Goal: Task Accomplishment & Management: Manage account settings

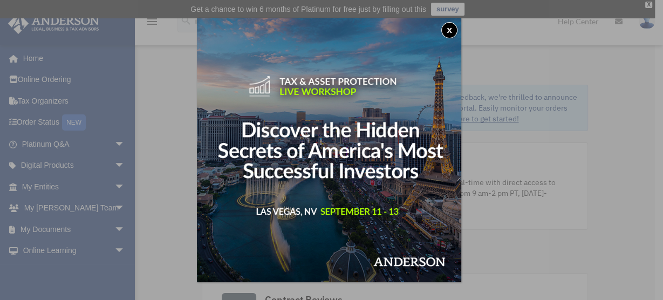
click at [452, 31] on button "x" at bounding box center [449, 30] width 16 height 16
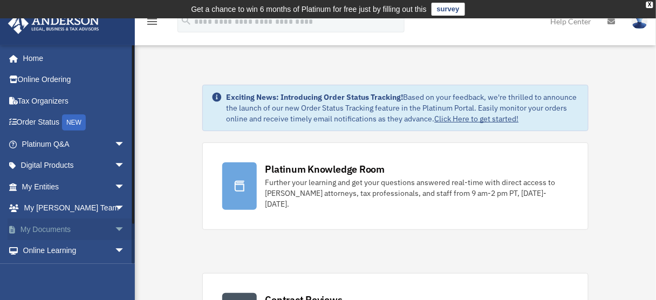
click at [114, 226] on span "arrow_drop_down" at bounding box center [125, 229] width 22 height 22
click at [44, 249] on link "Box" at bounding box center [78, 251] width 126 height 22
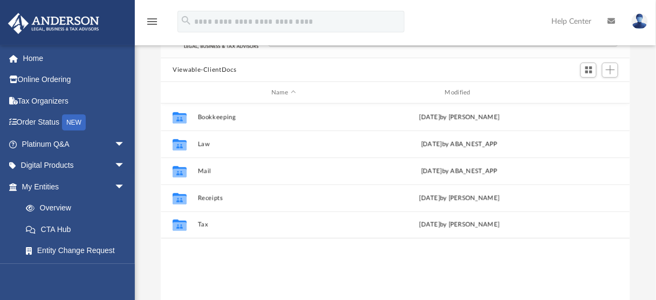
scroll to position [102, 0]
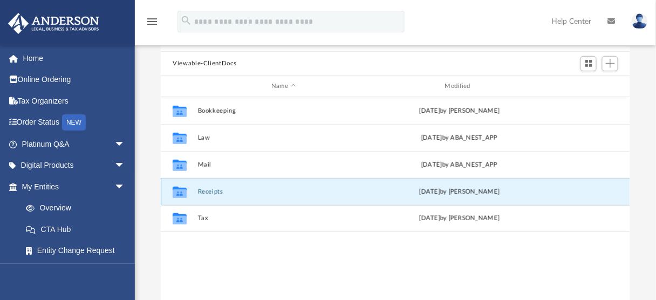
click at [211, 193] on button "Receipts" at bounding box center [283, 191] width 171 height 7
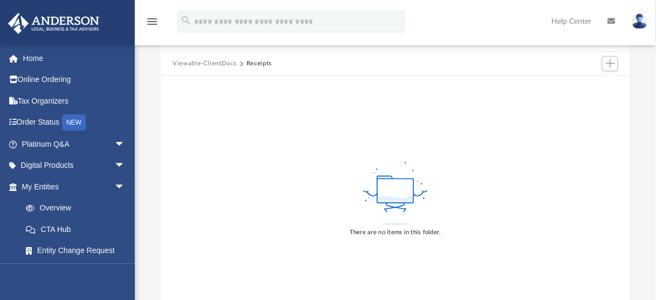
click at [209, 64] on button "Viewable-ClientDocs" at bounding box center [205, 64] width 64 height 10
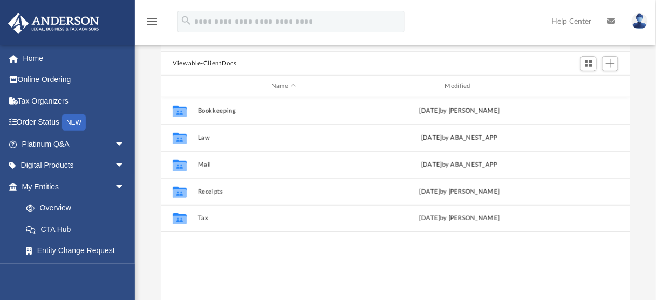
scroll to position [8, 7]
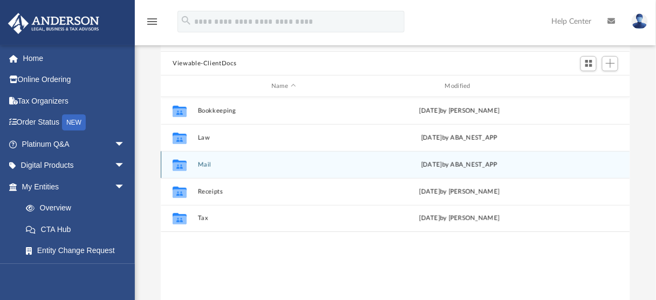
click at [200, 167] on button "Mail" at bounding box center [283, 164] width 171 height 7
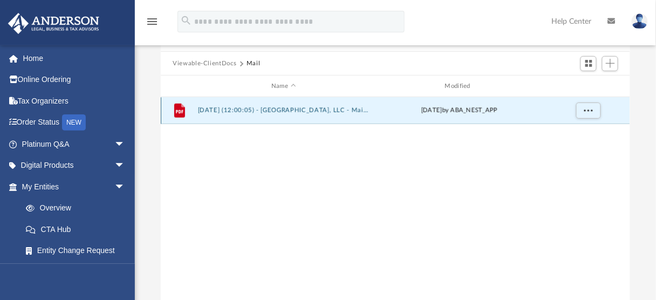
click at [265, 110] on button "2025.08.06 (12:00:05) - East West Essence, LLC - Mail from Division of Revenue,…" at bounding box center [283, 110] width 171 height 7
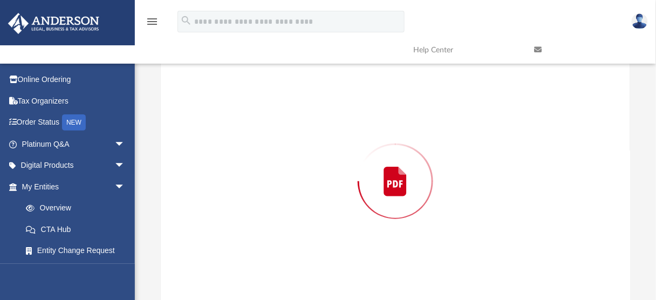
scroll to position [116, 0]
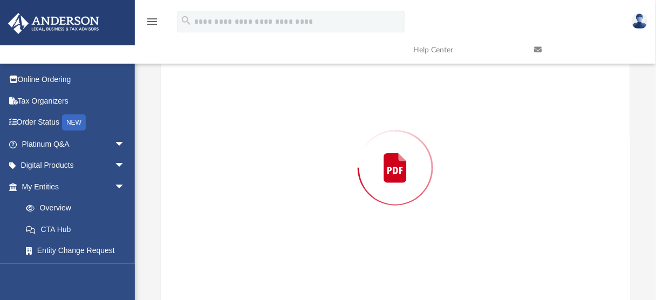
click at [265, 110] on div "Preview" at bounding box center [395, 168] width 469 height 278
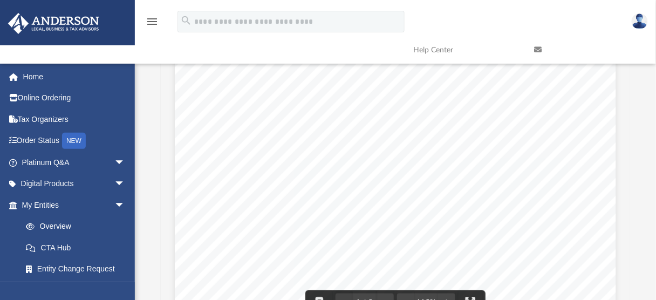
scroll to position [0, 0]
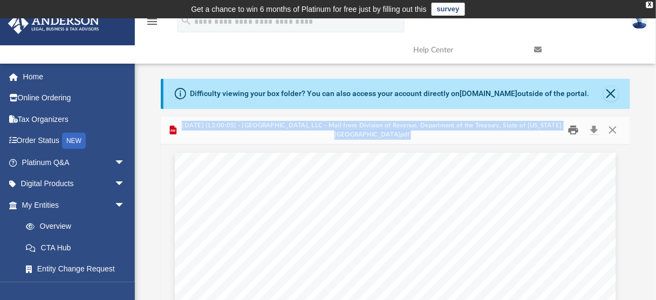
click at [571, 130] on button "Print" at bounding box center [573, 130] width 22 height 17
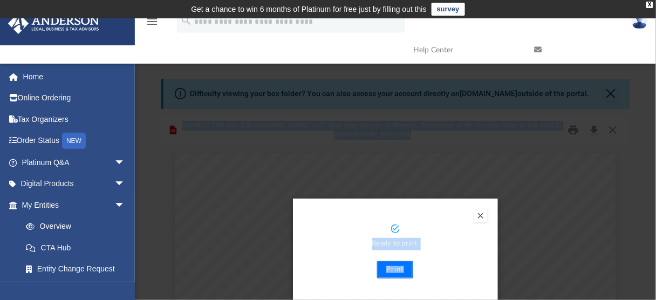
click at [403, 268] on button "Print" at bounding box center [395, 269] width 36 height 17
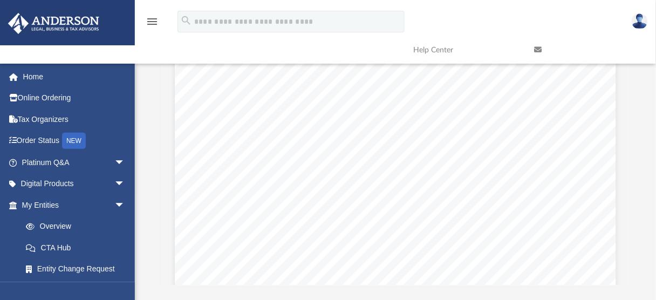
scroll to position [142, 0]
click at [75, 273] on link "Entity Change Request" at bounding box center [78, 269] width 126 height 22
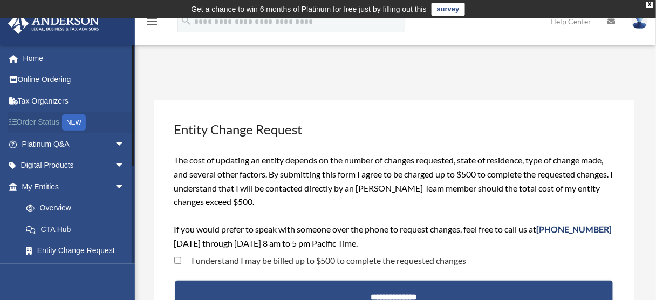
click at [53, 123] on link "Order Status NEW" at bounding box center [75, 123] width 134 height 22
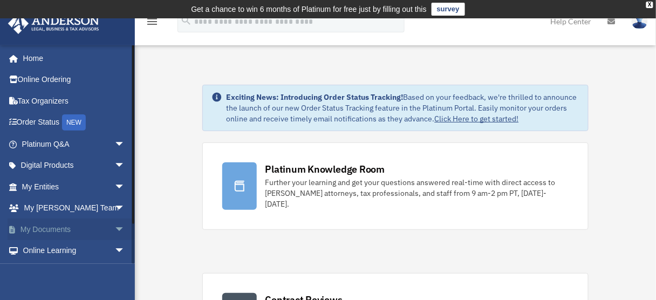
click at [114, 228] on span "arrow_drop_down" at bounding box center [125, 229] width 22 height 22
click at [40, 250] on link "Box" at bounding box center [78, 251] width 126 height 22
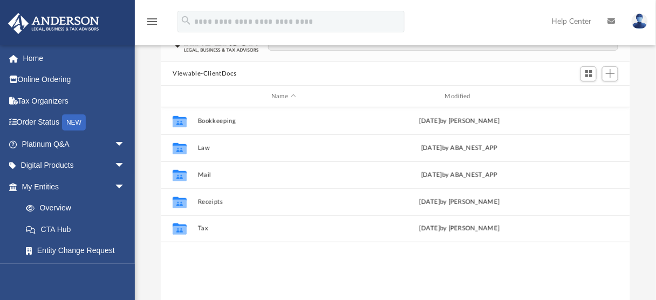
scroll to position [93, 0]
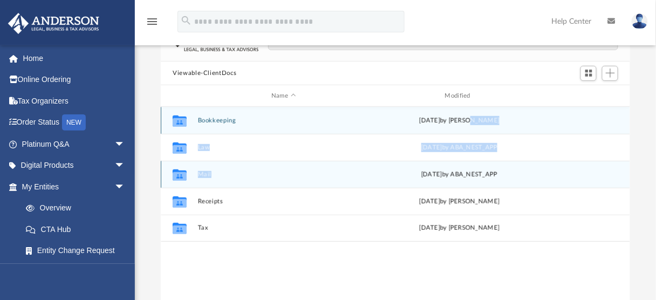
drag, startPoint x: 483, startPoint y: 121, endPoint x: 298, endPoint y: 172, distance: 192.4
click at [298, 172] on div "Collaborated Folder Bookkeeping Wed Jun 4 2025 by Charles Rogler Collaborated F…" at bounding box center [395, 174] width 469 height 135
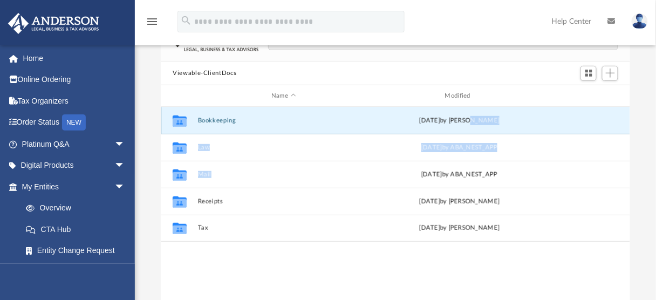
click at [229, 122] on button "Bookkeeping" at bounding box center [283, 120] width 171 height 7
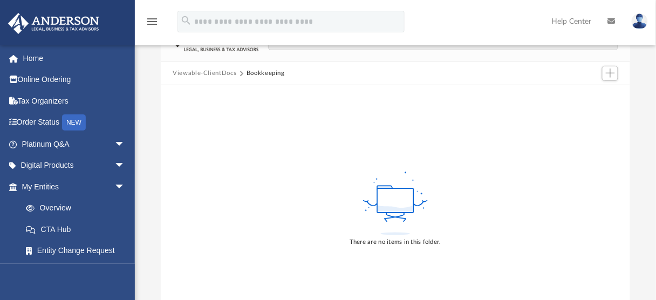
click at [211, 71] on button "Viewable-ClientDocs" at bounding box center [205, 73] width 64 height 10
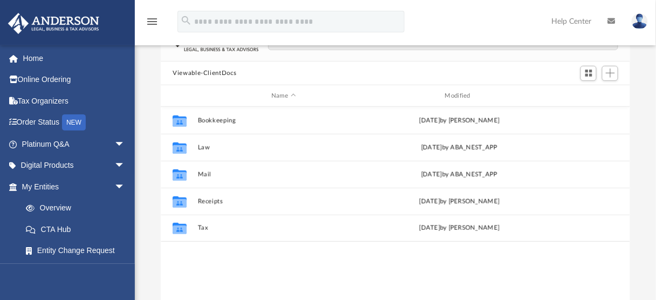
scroll to position [238, 463]
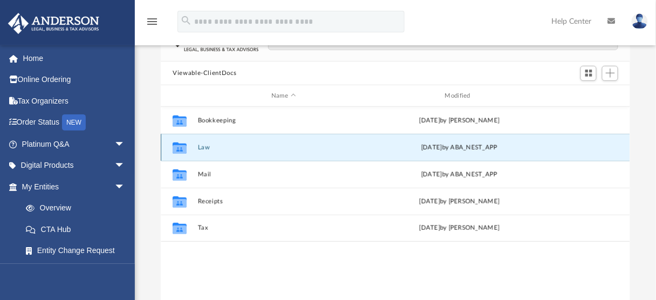
click at [202, 146] on button "Law" at bounding box center [283, 147] width 171 height 7
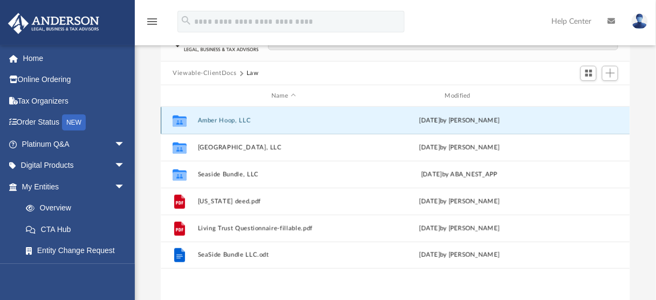
click at [219, 120] on button "Amber Hoop, LLC" at bounding box center [283, 120] width 171 height 7
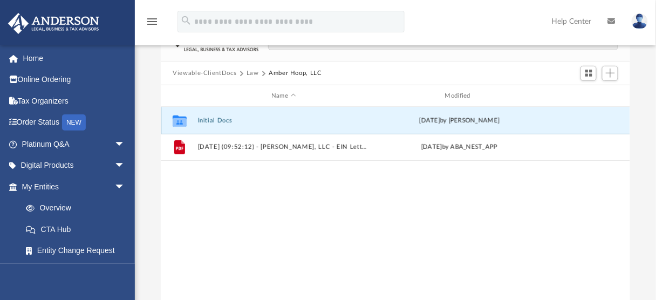
click at [220, 118] on button "Initial Docs" at bounding box center [283, 120] width 171 height 7
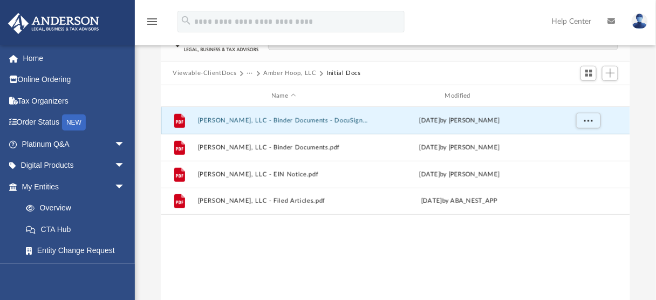
click at [297, 119] on button "[PERSON_NAME], LLC - Binder Documents - DocuSigned.pdf" at bounding box center [283, 120] width 171 height 7
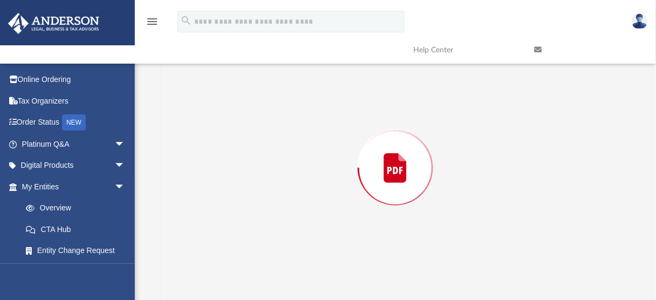
click at [297, 119] on div "Preview" at bounding box center [395, 168] width 469 height 278
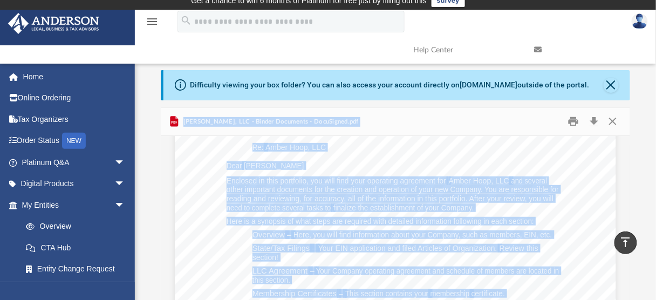
scroll to position [0, 0]
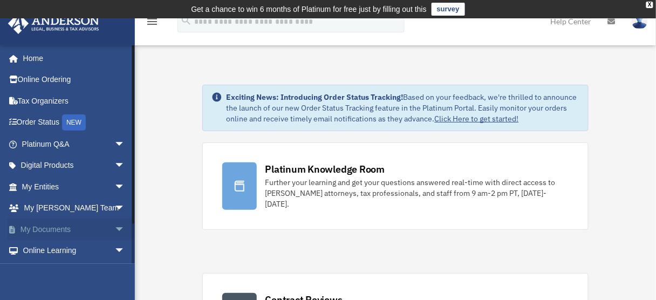
click at [114, 229] on span "arrow_drop_down" at bounding box center [125, 229] width 22 height 22
click at [47, 248] on link "Box" at bounding box center [78, 251] width 126 height 22
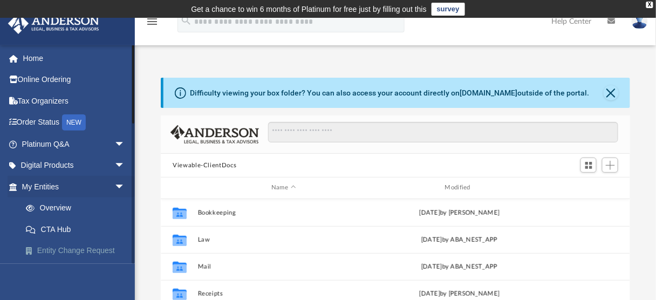
scroll to position [238, 463]
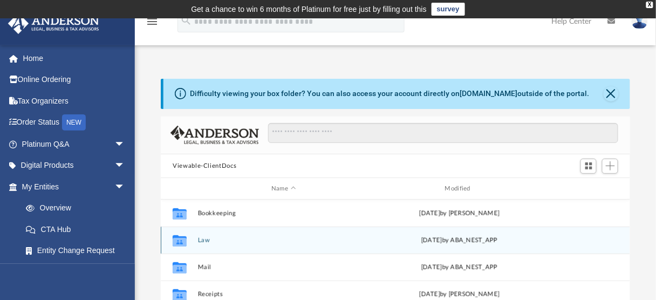
click at [204, 244] on div "Collaborated Folder Law [DATE] by ABA_NEST_APP" at bounding box center [395, 239] width 469 height 27
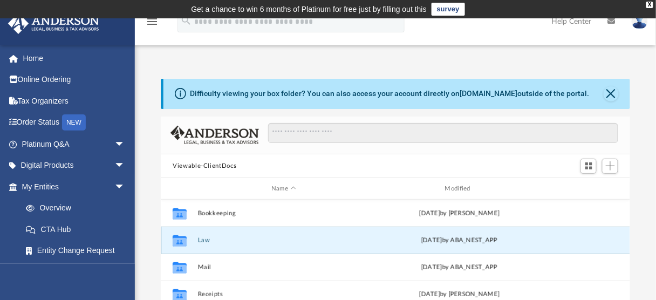
click at [242, 239] on button "Law" at bounding box center [283, 240] width 171 height 7
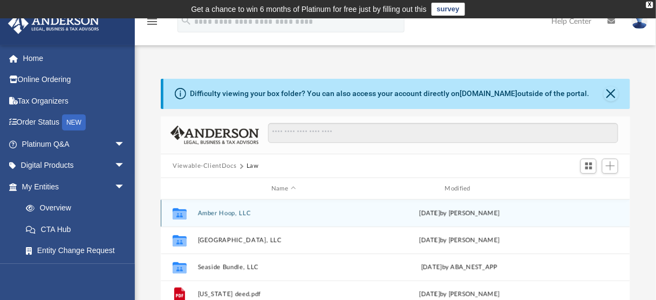
click at [240, 214] on button "Amber Hoop, LLC" at bounding box center [283, 213] width 171 height 7
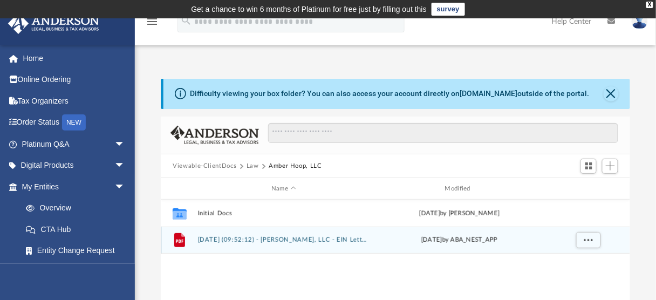
click at [253, 240] on button "[DATE] (09:52:12) - [PERSON_NAME], LLC - EIN Letter from IRS.pdf" at bounding box center [283, 240] width 171 height 7
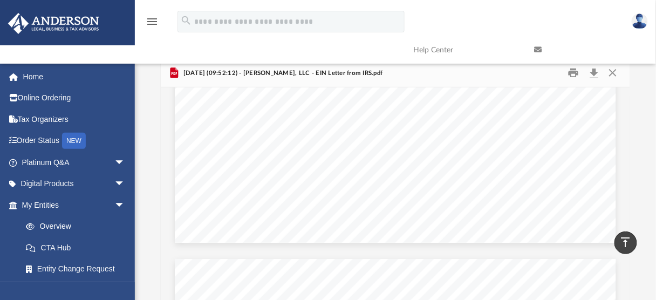
scroll to position [0, 0]
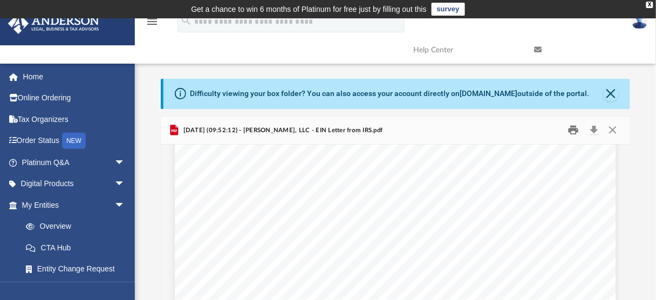
click at [575, 128] on button "Print" at bounding box center [573, 130] width 22 height 17
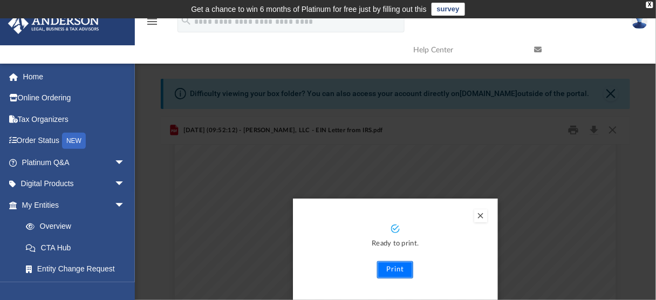
click at [396, 270] on button "Print" at bounding box center [395, 269] width 36 height 17
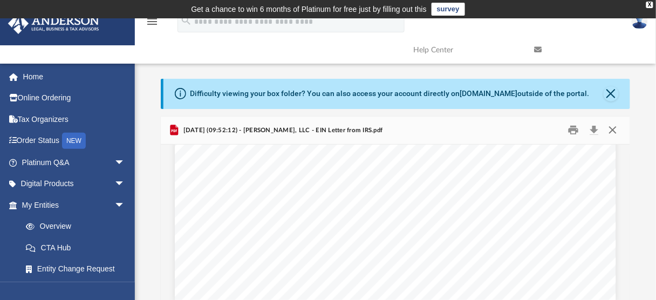
click at [614, 132] on button "Close" at bounding box center [612, 130] width 19 height 17
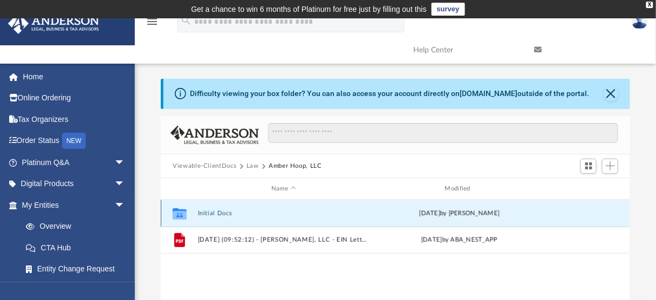
click at [226, 212] on button "Initial Docs" at bounding box center [283, 213] width 171 height 7
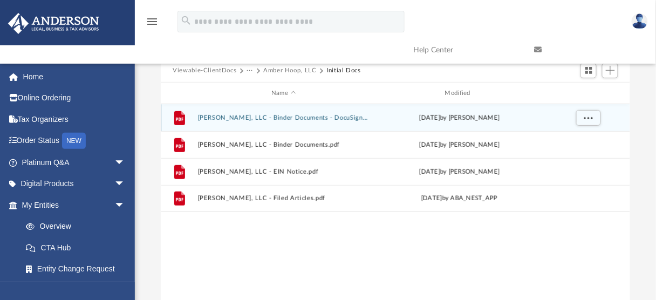
scroll to position [98, 0]
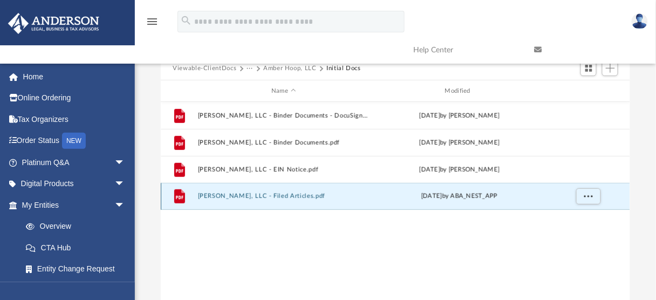
click at [268, 197] on button "[PERSON_NAME], LLC - Filed Articles.pdf" at bounding box center [283, 196] width 171 height 7
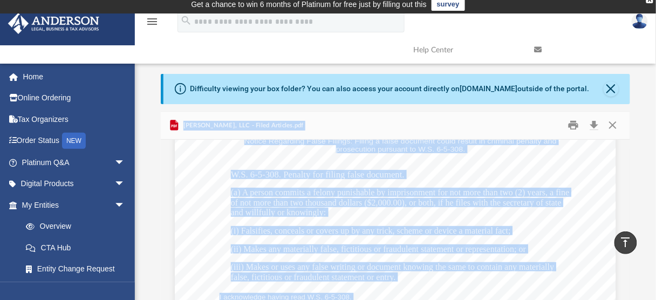
scroll to position [0, 0]
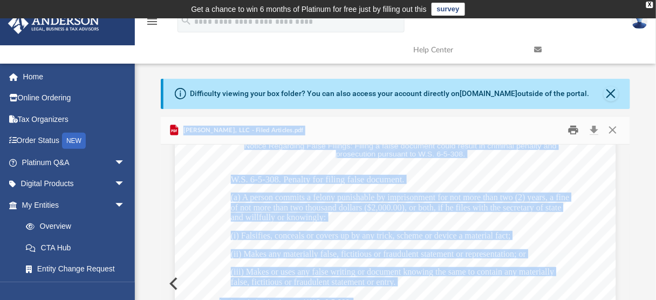
click at [573, 129] on button "Print" at bounding box center [573, 130] width 22 height 17
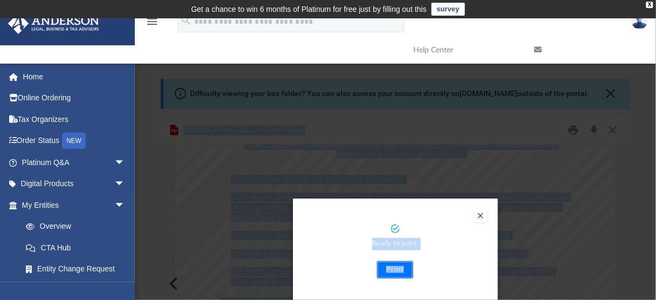
click at [392, 271] on button "Print" at bounding box center [395, 269] width 36 height 17
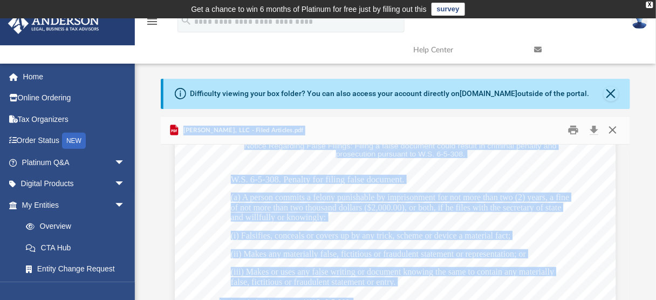
click at [613, 129] on button "Close" at bounding box center [612, 130] width 19 height 17
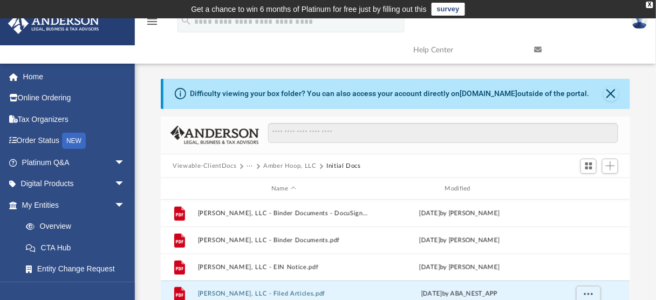
scroll to position [6, 0]
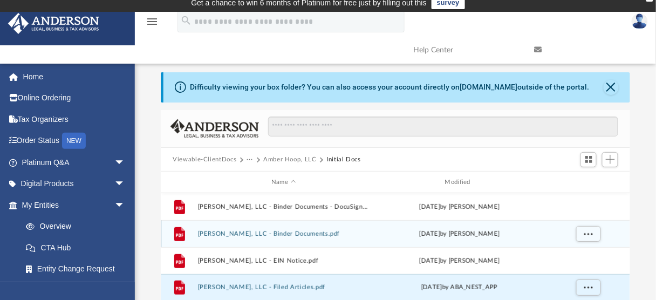
click at [293, 233] on button "[PERSON_NAME], LLC - Binder Documents.pdf" at bounding box center [283, 233] width 171 height 7
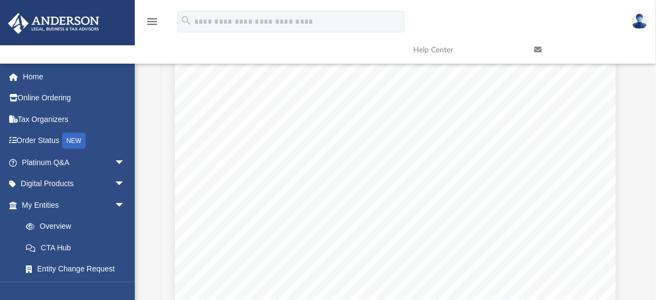
scroll to position [123, 0]
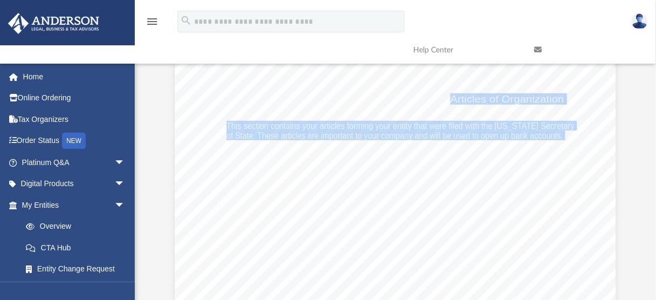
scroll to position [112, 0]
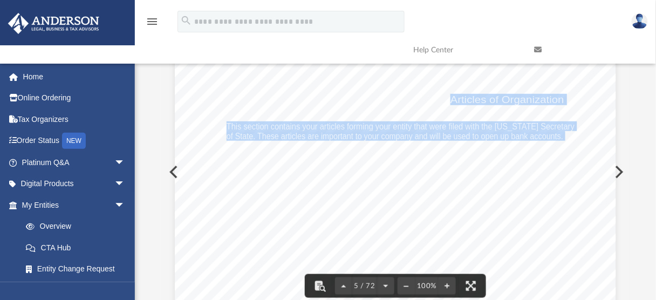
click at [618, 171] on button "Preview" at bounding box center [618, 172] width 24 height 30
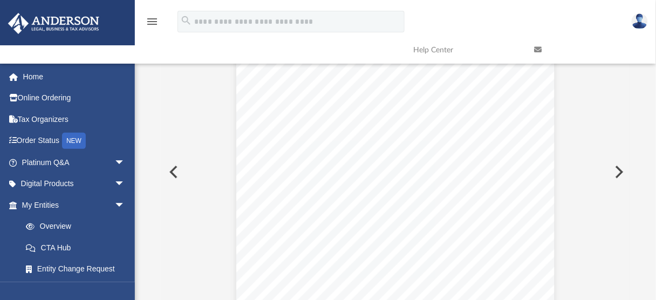
scroll to position [123, 0]
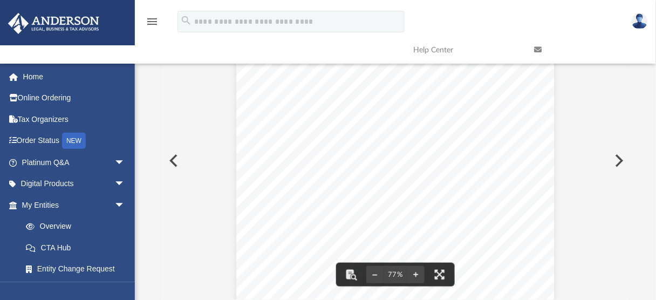
click at [619, 159] on button "Preview" at bounding box center [618, 161] width 24 height 30
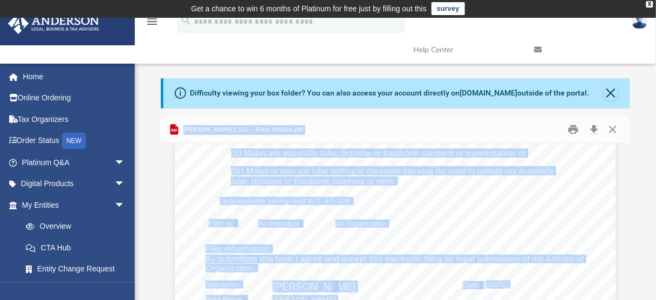
scroll to position [0, 0]
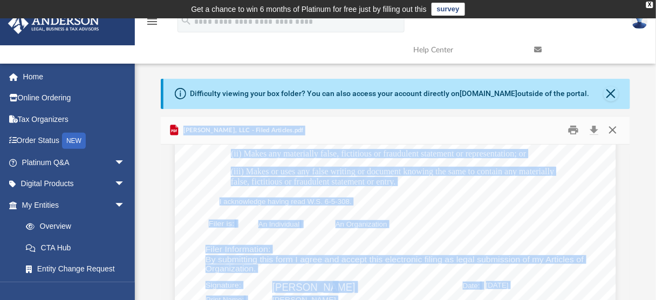
click at [614, 130] on button "Close" at bounding box center [612, 130] width 19 height 17
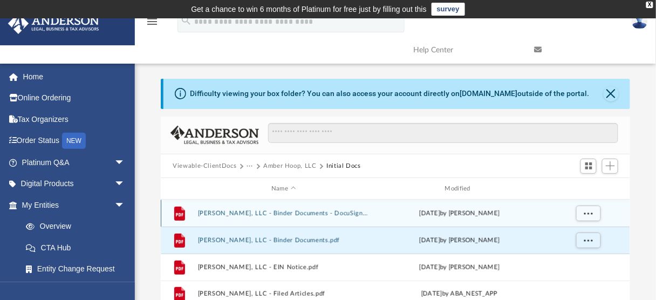
click at [320, 210] on button "[PERSON_NAME], LLC - Binder Documents - DocuSigned.pdf" at bounding box center [283, 213] width 171 height 7
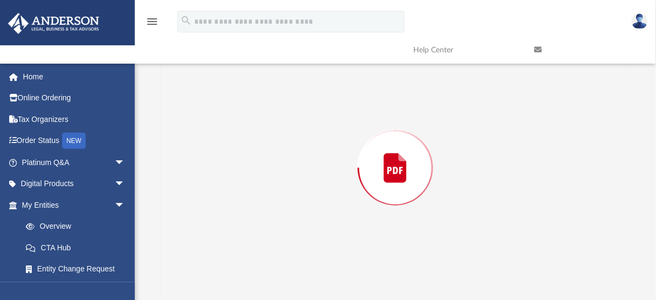
scroll to position [123, 0]
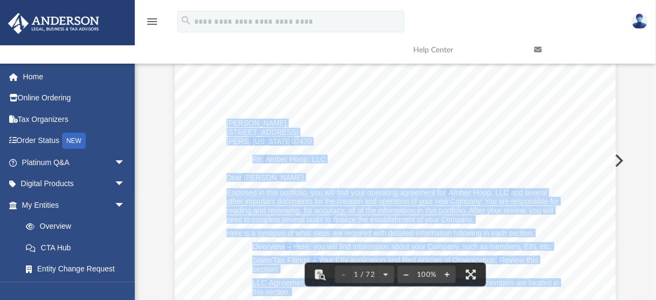
click at [618, 159] on button "Preview" at bounding box center [618, 161] width 24 height 30
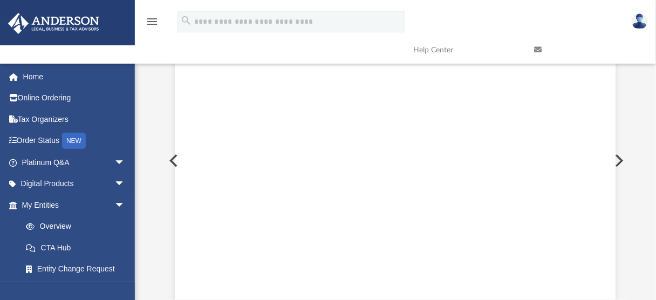
scroll to position [2347, 0]
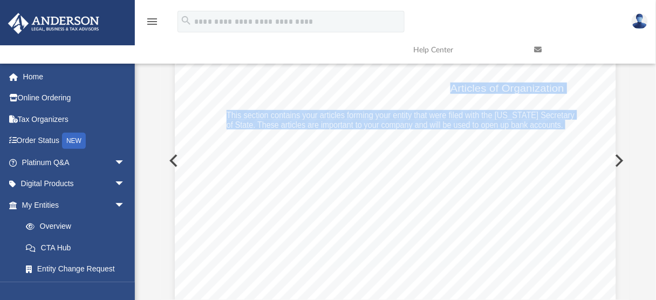
click at [620, 159] on button "Preview" at bounding box center [618, 161] width 24 height 30
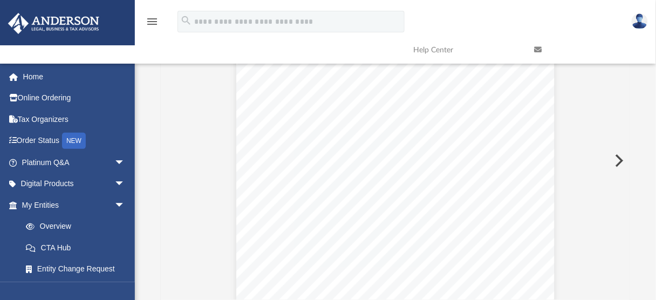
click at [620, 159] on button "Preview" at bounding box center [618, 161] width 24 height 30
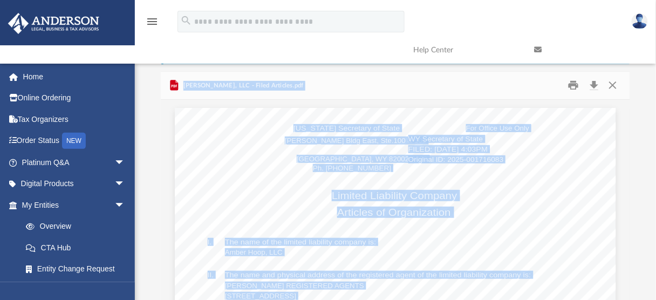
scroll to position [31, 0]
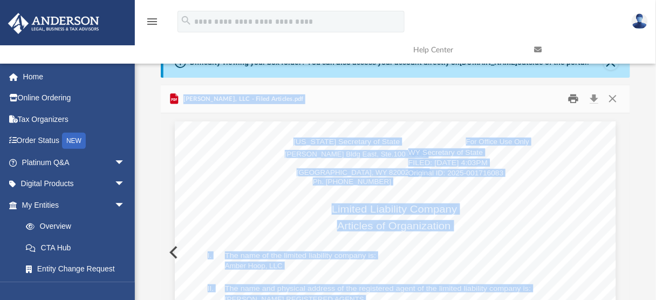
click at [572, 104] on button "Print" at bounding box center [573, 99] width 22 height 17
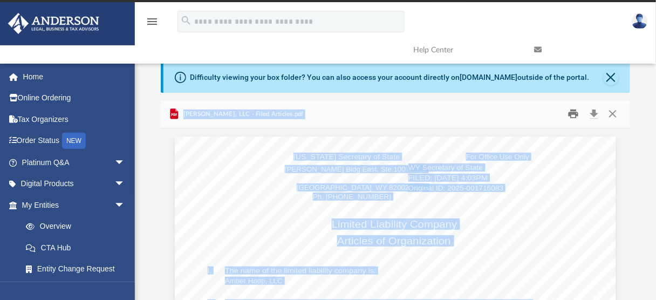
scroll to position [0, 0]
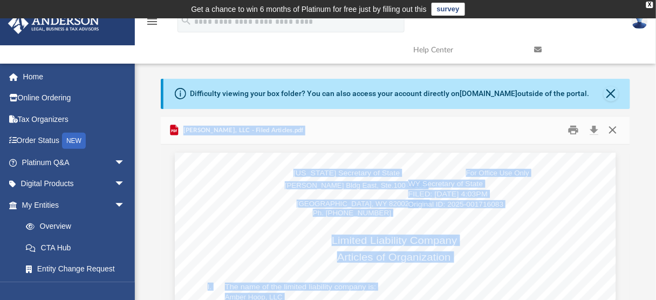
click at [614, 130] on button "Close" at bounding box center [612, 130] width 19 height 17
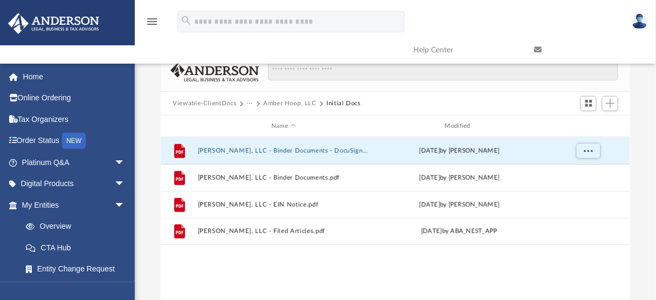
scroll to position [63, 0]
click at [587, 148] on span "More options" at bounding box center [588, 150] width 9 height 6
click at [578, 172] on li "Preview" at bounding box center [577, 171] width 31 height 11
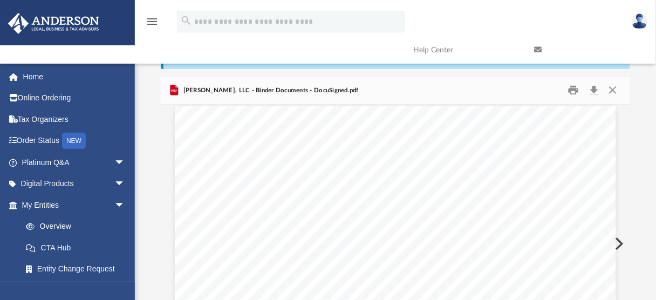
scroll to position [589, 0]
click at [573, 91] on button "Print" at bounding box center [573, 90] width 22 height 17
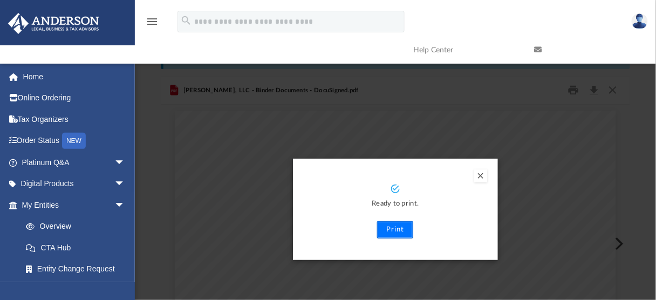
click at [403, 227] on button "Print" at bounding box center [395, 229] width 36 height 17
